Goal: Find contact information: Obtain details needed to contact an individual or organization

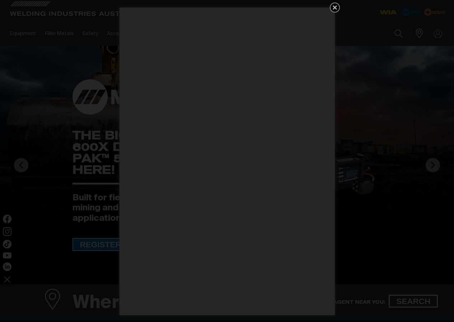
click at [333, 6] on icon "Get 5 WIA Welding Guides Free!" at bounding box center [334, 7] width 4 height 4
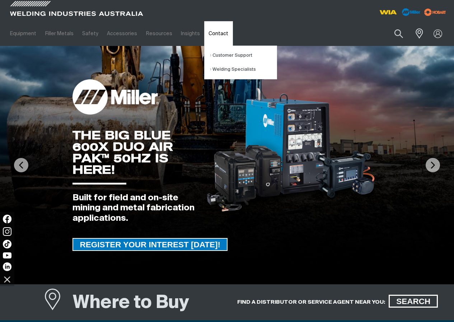
click at [212, 32] on link "Contact" at bounding box center [218, 33] width 28 height 25
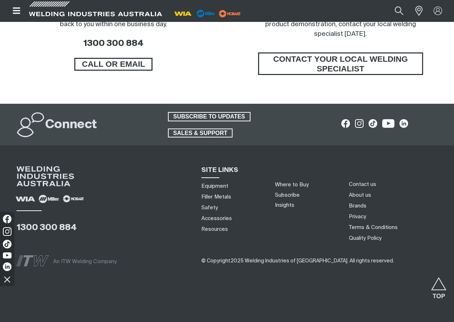
scroll to position [598, 0]
click at [197, 133] on span "SALES & SUPPORT" at bounding box center [200, 132] width 63 height 9
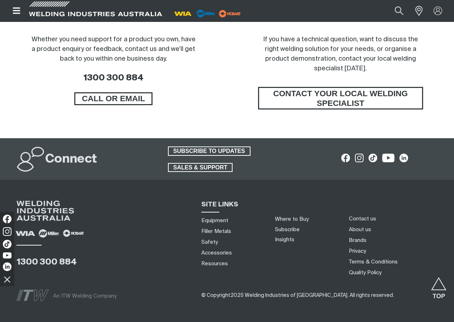
scroll to position [491, 0]
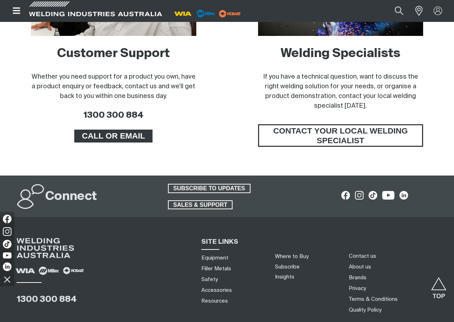
click at [121, 142] on span "CALL OR EMAIL" at bounding box center [113, 135] width 76 height 13
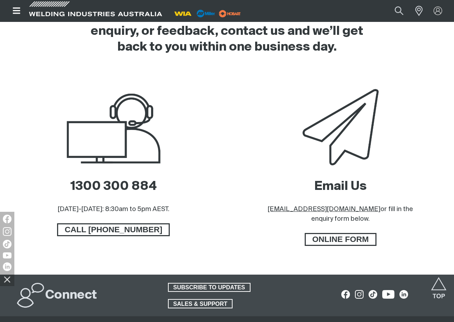
scroll to position [287, 0]
